Goal: Information Seeking & Learning: Check status

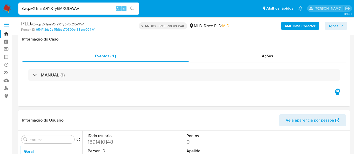
select select "10"
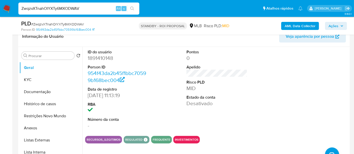
click at [0, 13] on nav "Pausado Ver notificaciones ZwqzvXTnahOIYXTy6MXODWAV Alt s Atalhos rápidos Presi…" at bounding box center [177, 8] width 354 height 17
type input "VTY9dWP3XmmsnNAvPqO9KEN1"
click at [132, 8] on icon "search-icon" at bounding box center [132, 9] width 4 height 4
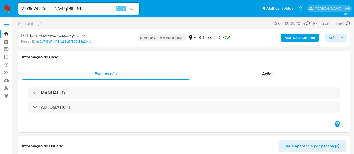
select select "10"
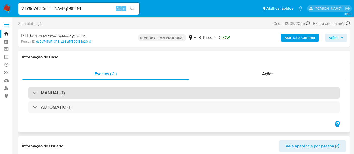
click at [108, 92] on div "MANUAL (1)" at bounding box center [184, 93] width 312 height 12
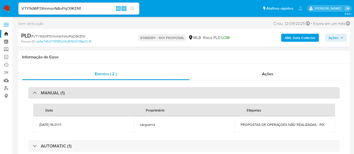
click at [108, 92] on div "MANUAL (1)" at bounding box center [184, 93] width 312 height 12
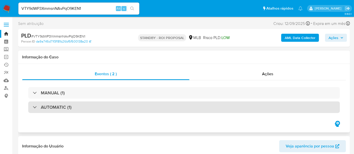
click at [109, 109] on div "AUTOMATIC (1)" at bounding box center [184, 108] width 312 height 12
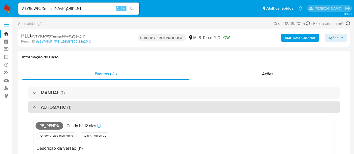
click at [112, 108] on div "AUTOMATIC (1)" at bounding box center [184, 108] width 312 height 12
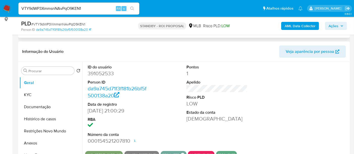
scroll to position [84, 0]
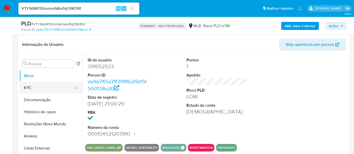
click at [34, 91] on button "KYC" at bounding box center [48, 88] width 59 height 12
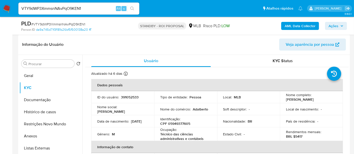
click at [300, 71] on div "Atualizado há 6 dias Criado: [DATE] 14:08:22 Atualizado: [DATE] 04:30:29" at bounding box center [210, 74] width 239 height 7
click at [50, 101] on button "Documentação" at bounding box center [48, 100] width 59 height 12
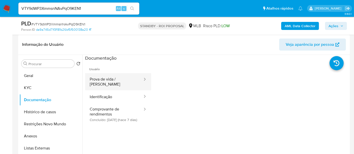
click at [114, 81] on button "Prova de vida / [PERSON_NAME]" at bounding box center [114, 81] width 58 height 17
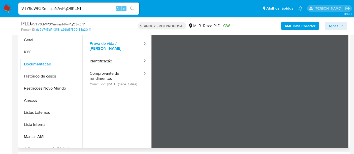
scroll to position [121, 0]
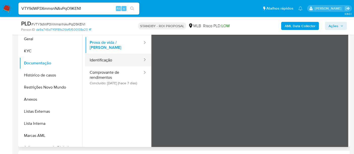
click at [106, 58] on button "Identificação" at bounding box center [114, 60] width 58 height 13
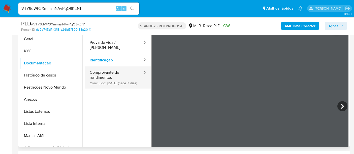
click at [106, 71] on button "Comprovante de rendimentos Concluído: [DATE] (hace 7 días)" at bounding box center [114, 78] width 58 height 22
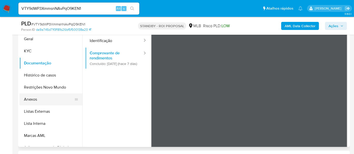
scroll to position [28, 0]
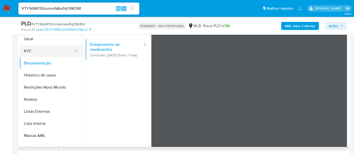
click at [34, 51] on button "KYC" at bounding box center [48, 51] width 59 height 12
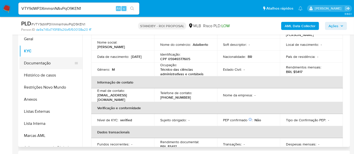
click at [38, 65] on button "Documentação" at bounding box center [48, 63] width 59 height 12
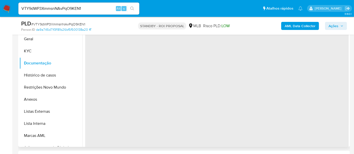
scroll to position [0, 0]
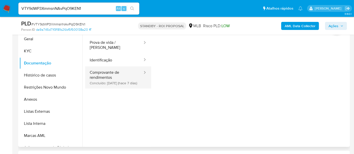
click at [101, 67] on button "Comprovante de rendimentos Concluído: [DATE] (hace 7 días)" at bounding box center [114, 78] width 58 height 22
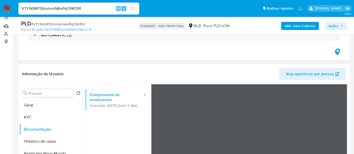
scroll to position [56, 0]
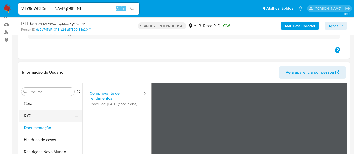
drag, startPoint x: 26, startPoint y: 114, endPoint x: 41, endPoint y: 118, distance: 15.4
click at [26, 114] on button "KYC" at bounding box center [48, 116] width 59 height 12
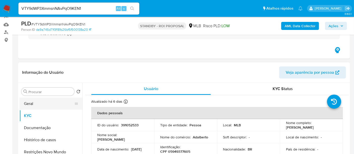
click at [32, 105] on button "Geral" at bounding box center [48, 104] width 59 height 12
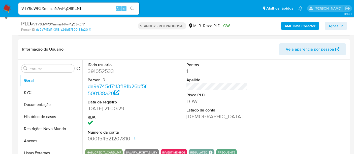
scroll to position [80, 0]
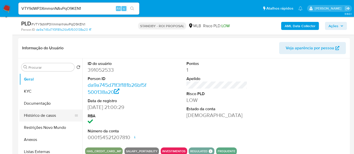
click at [41, 115] on button "Histórico de casos" at bounding box center [48, 116] width 59 height 12
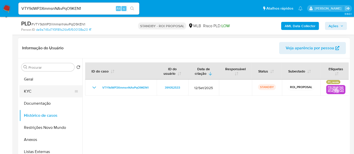
click at [32, 90] on button "KYC" at bounding box center [48, 92] width 59 height 12
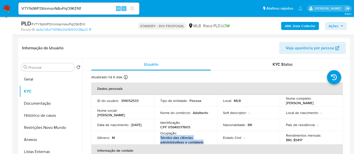
drag, startPoint x: 160, startPoint y: 138, endPoint x: 204, endPoint y: 143, distance: 44.2
click at [204, 143] on p "Técnico das ciências administrativas e contábeis" at bounding box center [184, 140] width 49 height 9
copy p "Técnico das ciências administrativas e contábeis"
click at [35, 104] on button "Documentação" at bounding box center [48, 104] width 59 height 12
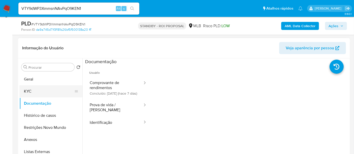
click at [32, 92] on button "KYC" at bounding box center [48, 92] width 59 height 12
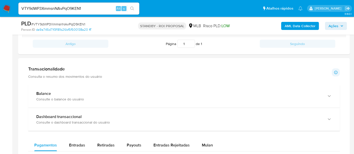
scroll to position [320, 0]
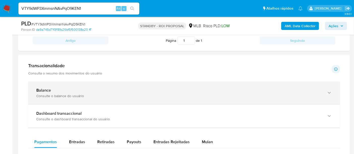
click at [50, 90] on b "Balance" at bounding box center [43, 91] width 15 height 6
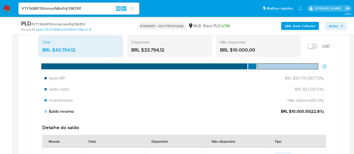
scroll to position [404, 0]
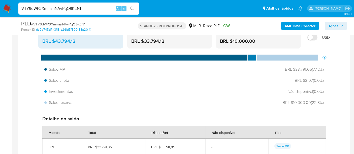
drag, startPoint x: 88, startPoint y: 8, endPoint x: 0, endPoint y: 16, distance: 88.1
click at [0, 16] on nav "Pausado Ver notificaciones VTY9dWP3XmmsnNAvPqO9KEN1 Alt s Atalhos rápidos Presi…" at bounding box center [177, 8] width 354 height 17
paste input "t4wZuKigHbtTHlnoqhjwoBx6"
type input "t4wZuKigHbtTHlnoqhjwoBx6"
drag, startPoint x: 132, startPoint y: 8, endPoint x: 151, endPoint y: 9, distance: 19.5
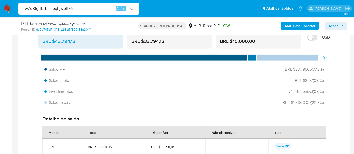
click at [132, 8] on icon "search-icon" at bounding box center [132, 9] width 4 height 4
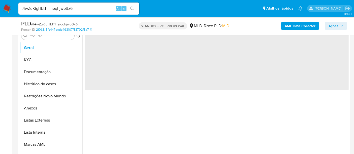
select select "10"
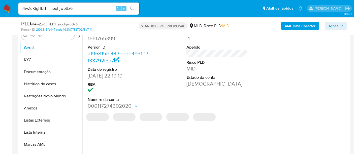
scroll to position [84, 0]
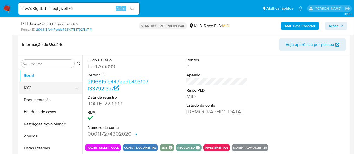
click at [36, 89] on button "KYC" at bounding box center [48, 88] width 59 height 12
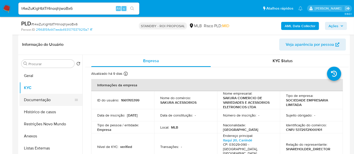
click at [52, 99] on button "Documentação" at bounding box center [48, 100] width 59 height 12
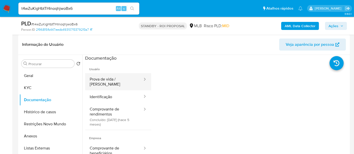
click at [122, 77] on button "Prova de vida / [PERSON_NAME]" at bounding box center [114, 81] width 58 height 17
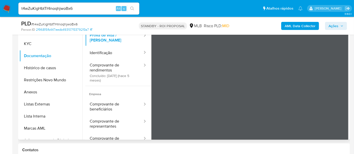
scroll to position [130, 0]
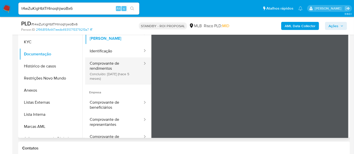
drag, startPoint x: 102, startPoint y: 62, endPoint x: 120, endPoint y: 63, distance: 17.7
click at [102, 61] on button "Comprovante de rendimentos Concluído: [DATE] (hace 5 meses)" at bounding box center [114, 71] width 58 height 27
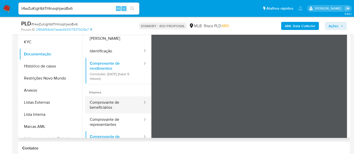
click at [106, 101] on button "Comprovante de beneficiários" at bounding box center [114, 105] width 58 height 17
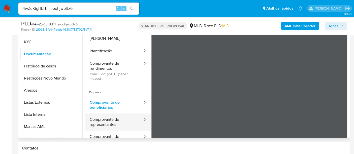
drag, startPoint x: 106, startPoint y: 115, endPoint x: 125, endPoint y: 115, distance: 18.9
click at [106, 115] on button "Comprovante de representantes" at bounding box center [114, 122] width 58 height 17
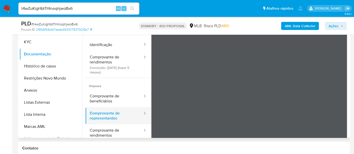
scroll to position [10, 0]
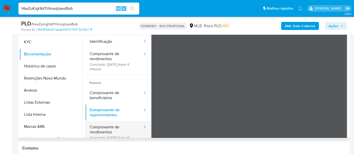
click at [107, 124] on button "Comprovante de rendimentos Concluído: [DATE] (hace 5 meses)" at bounding box center [114, 134] width 58 height 27
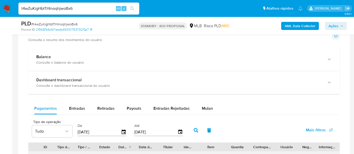
scroll to position [398, 0]
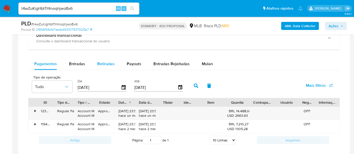
drag, startPoint x: 80, startPoint y: 65, endPoint x: 113, endPoint y: 65, distance: 32.8
click at [80, 65] on span "Entradas" at bounding box center [77, 64] width 16 height 6
select select "10"
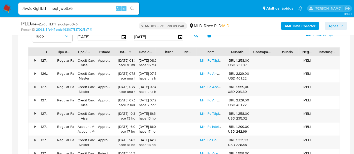
scroll to position [454, 0]
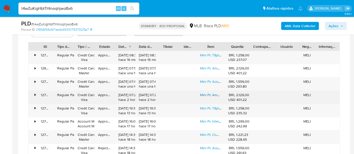
click at [211, 94] on link "Mini Pc Amd Ryzen 5 7430u 16gb Ram 512gb Ssd Windows 11 Pro" at bounding box center [251, 95] width 102 height 5
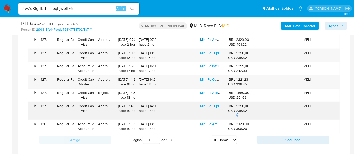
scroll to position [510, 0]
click at [214, 105] on link "Mini Pc T8plus Intel N95 12gb Ram 256gb Ssd Windows 11 Pro" at bounding box center [248, 105] width 97 height 5
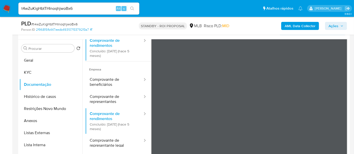
scroll to position [112, 0]
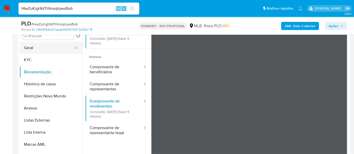
click at [32, 48] on button "Geral" at bounding box center [48, 48] width 59 height 12
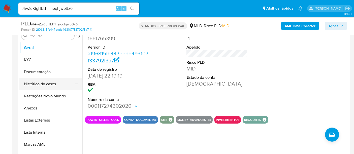
click at [39, 80] on button "Histórico de casos" at bounding box center [48, 84] width 59 height 12
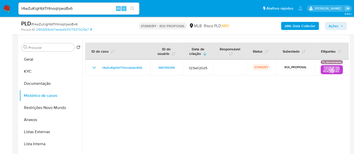
scroll to position [112, 0]
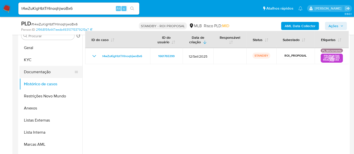
click at [37, 72] on button "Documentação" at bounding box center [48, 72] width 59 height 12
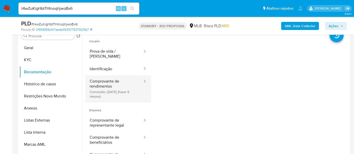
click at [109, 80] on button "Comprovante de rendimentos Concluído: [DATE] (hace 5 meses)" at bounding box center [114, 88] width 58 height 27
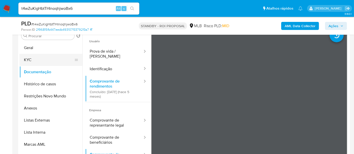
click at [33, 59] on button "KYC" at bounding box center [48, 60] width 59 height 12
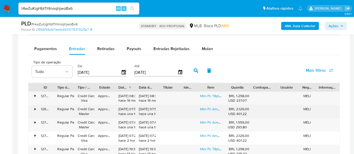
scroll to position [420, 0]
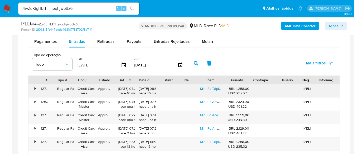
click at [208, 89] on link "Mini Pc T8plus Intel N95 12gb Ram 256gb Ssd Windows 11 Pro" at bounding box center [248, 88] width 97 height 5
drag, startPoint x: 83, startPoint y: 9, endPoint x: 0, endPoint y: 10, distance: 83.0
click at [0, 10] on nav "Pausado Ver notificaciones t4wZuKigHbtTHlnoqhjwoBx6 Alt s Atalhos rápidos Presi…" at bounding box center [177, 8] width 354 height 17
paste input "MbkUxrAg889FXncaNmjrTS5R"
type input "MbkUxrAg889FXncaNmjrTS5R"
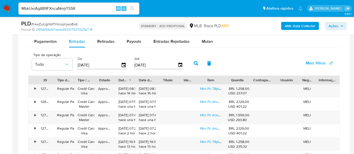
click at [131, 5] on button "search-icon" at bounding box center [132, 8] width 10 height 7
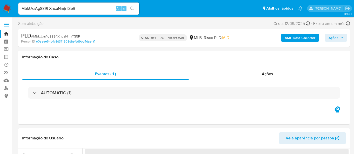
select select "10"
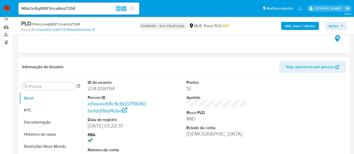
scroll to position [56, 0]
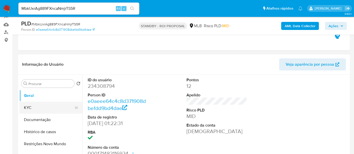
drag, startPoint x: 26, startPoint y: 107, endPoint x: 47, endPoint y: 107, distance: 20.9
click at [26, 107] on button "KYC" at bounding box center [48, 108] width 59 height 12
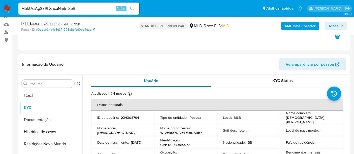
scroll to position [28, 0]
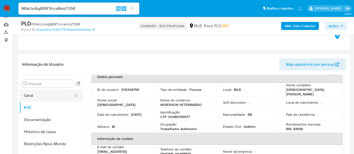
click at [32, 94] on button "Geral" at bounding box center [48, 96] width 59 height 12
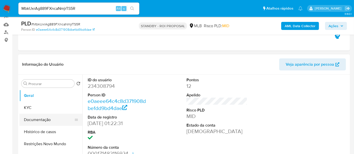
click at [40, 119] on button "Documentação" at bounding box center [48, 120] width 59 height 12
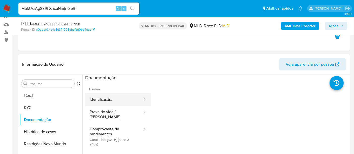
click at [109, 99] on button "Identificação" at bounding box center [114, 99] width 58 height 13
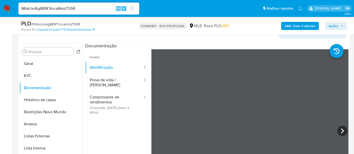
scroll to position [89, 0]
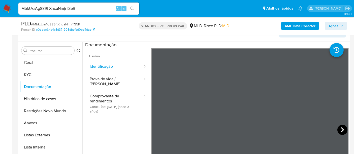
drag, startPoint x: 341, startPoint y: 128, endPoint x: 337, endPoint y: 129, distance: 3.6
click at [338, 129] on icon at bounding box center [343, 130] width 10 height 10
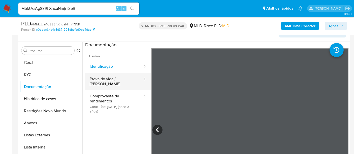
click at [105, 77] on button "Prova de vida / [PERSON_NAME]" at bounding box center [114, 81] width 58 height 17
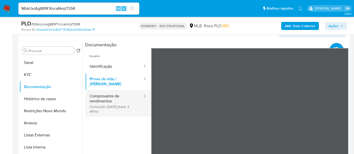
click at [103, 95] on button "Comprovante de rendimentos Concluído: [DATE] (hace 3 años)" at bounding box center [114, 103] width 58 height 27
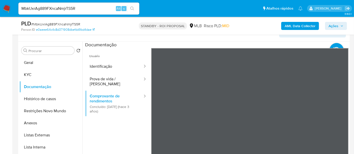
click at [32, 74] on button "KYC" at bounding box center [48, 75] width 59 height 12
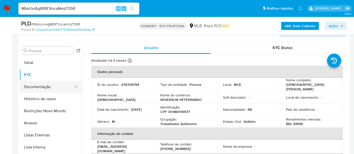
click at [39, 87] on button "Documentação" at bounding box center [48, 87] width 59 height 12
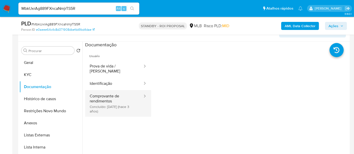
drag, startPoint x: 109, startPoint y: 96, endPoint x: 126, endPoint y: 96, distance: 16.9
click at [108, 96] on button "Comprovante de rendimentos Concluído: [DATE] (hace 3 años)" at bounding box center [114, 103] width 58 height 27
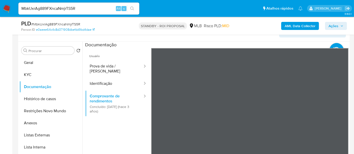
click at [348, 90] on div at bounding box center [215, 106] width 267 height 129
drag, startPoint x: 82, startPoint y: 9, endPoint x: 0, endPoint y: 32, distance: 85.1
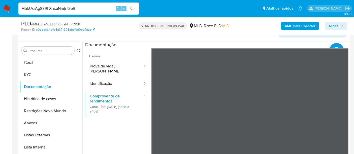
paste input "ZPad6IhDk4nt1nC13d9Cxunm"
type input "ZPad6IhDk4nt1nC13d9Cxunm"
click at [131, 9] on icon "search-icon" at bounding box center [132, 9] width 4 height 4
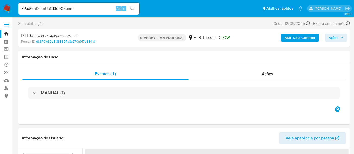
select select "10"
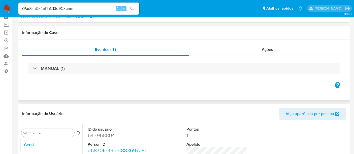
scroll to position [56, 0]
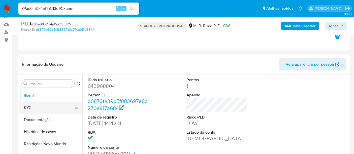
click at [35, 106] on button "KYC" at bounding box center [48, 108] width 59 height 12
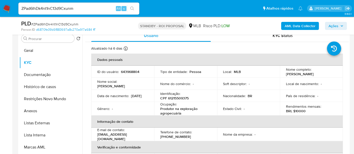
scroll to position [107, 0]
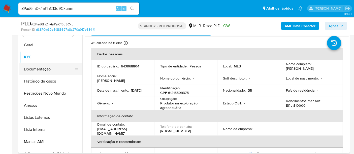
click at [35, 68] on button "Documentação" at bounding box center [48, 69] width 59 height 12
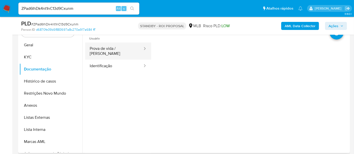
click at [118, 46] on button "Prova de vida / [PERSON_NAME]" at bounding box center [114, 51] width 58 height 17
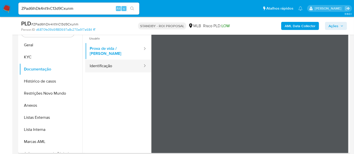
click at [100, 62] on button "Identificação" at bounding box center [114, 66] width 58 height 13
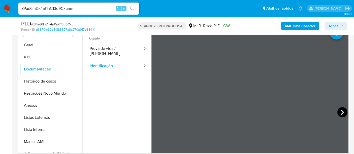
click at [339, 109] on icon at bounding box center [343, 112] width 10 height 10
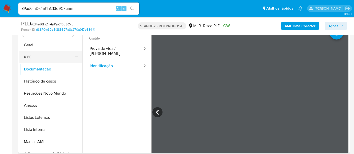
drag, startPoint x: 33, startPoint y: 58, endPoint x: 71, endPoint y: 63, distance: 38.1
click at [34, 58] on button "KYC" at bounding box center [48, 57] width 59 height 12
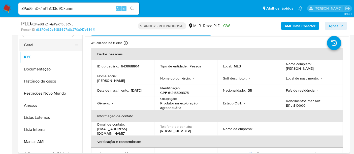
click at [36, 46] on button "Geral" at bounding box center [48, 45] width 59 height 12
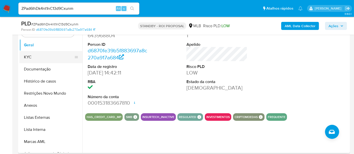
click at [29, 57] on button "KYC" at bounding box center [48, 57] width 59 height 12
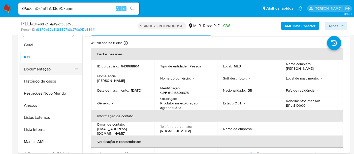
click at [37, 70] on button "Documentação" at bounding box center [48, 69] width 59 height 12
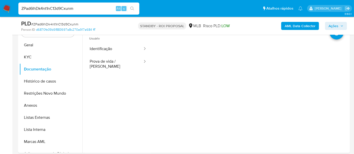
drag, startPoint x: 89, startPoint y: 8, endPoint x: 0, endPoint y: 19, distance: 89.2
paste input "9yfu3MIEGShhqKHp6KnHe2Nl"
type input "9yfu3MIEGShhqKHp6KnHe2Nl"
click at [131, 7] on icon "search-icon" at bounding box center [132, 9] width 4 height 4
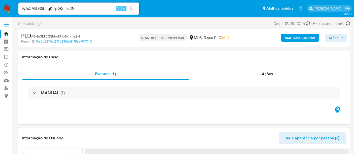
select select "10"
